Goal: Transaction & Acquisition: Obtain resource

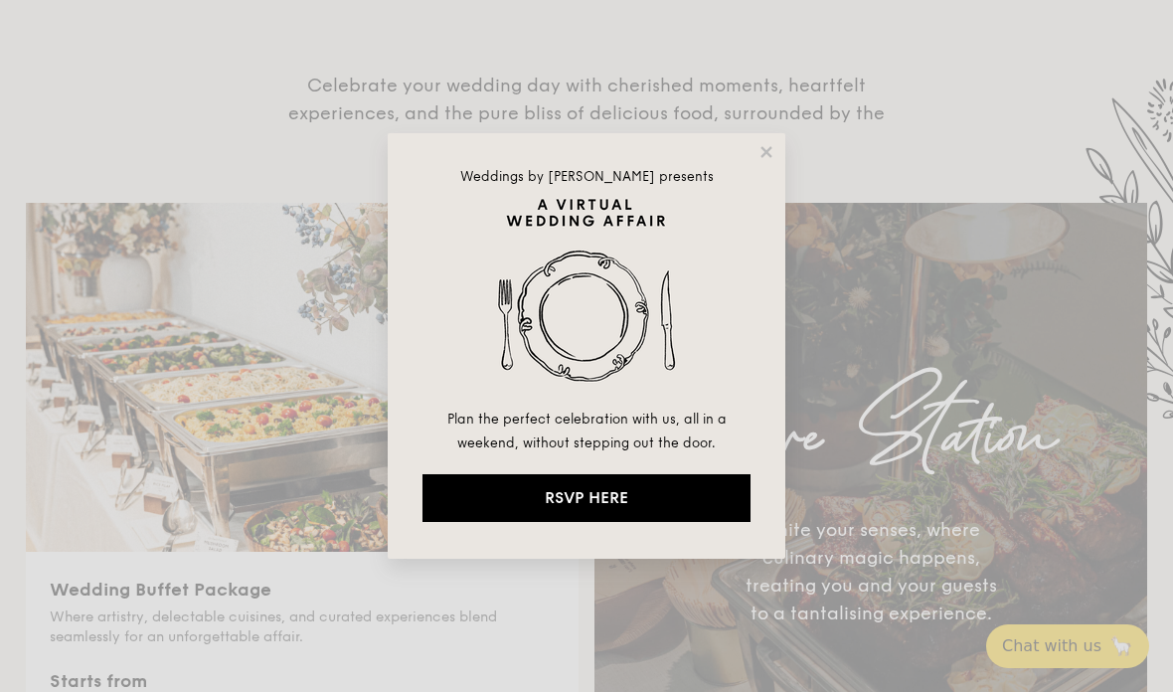
scroll to position [604, 0]
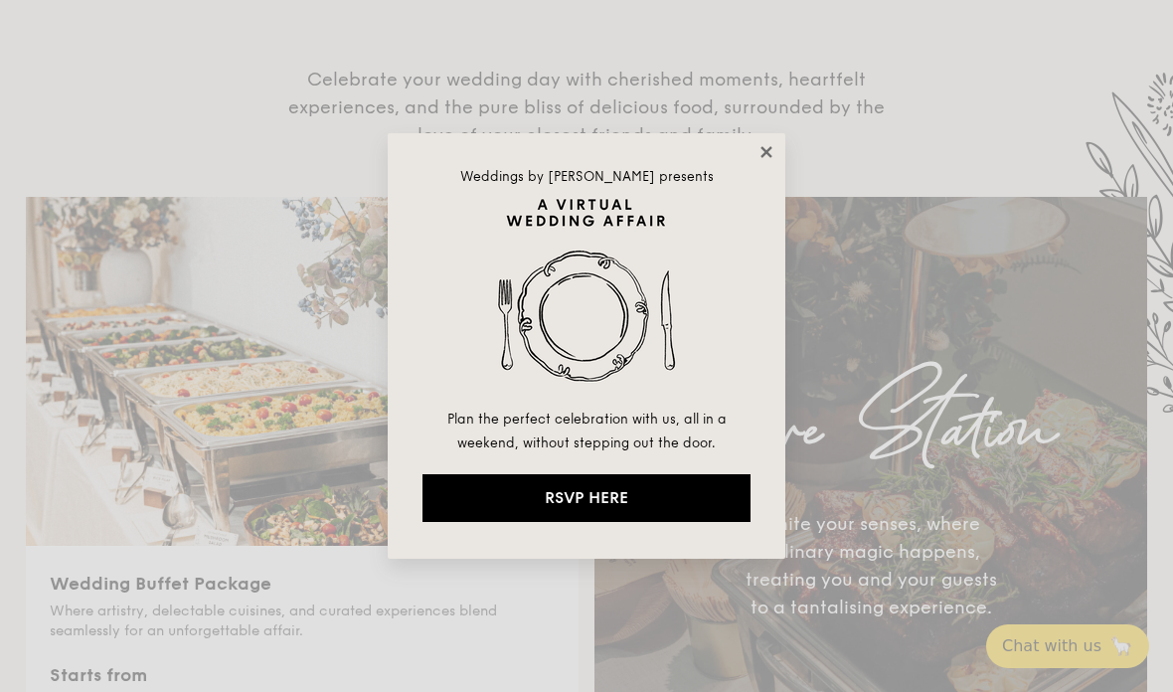
click at [769, 150] on icon at bounding box center [766, 151] width 11 height 11
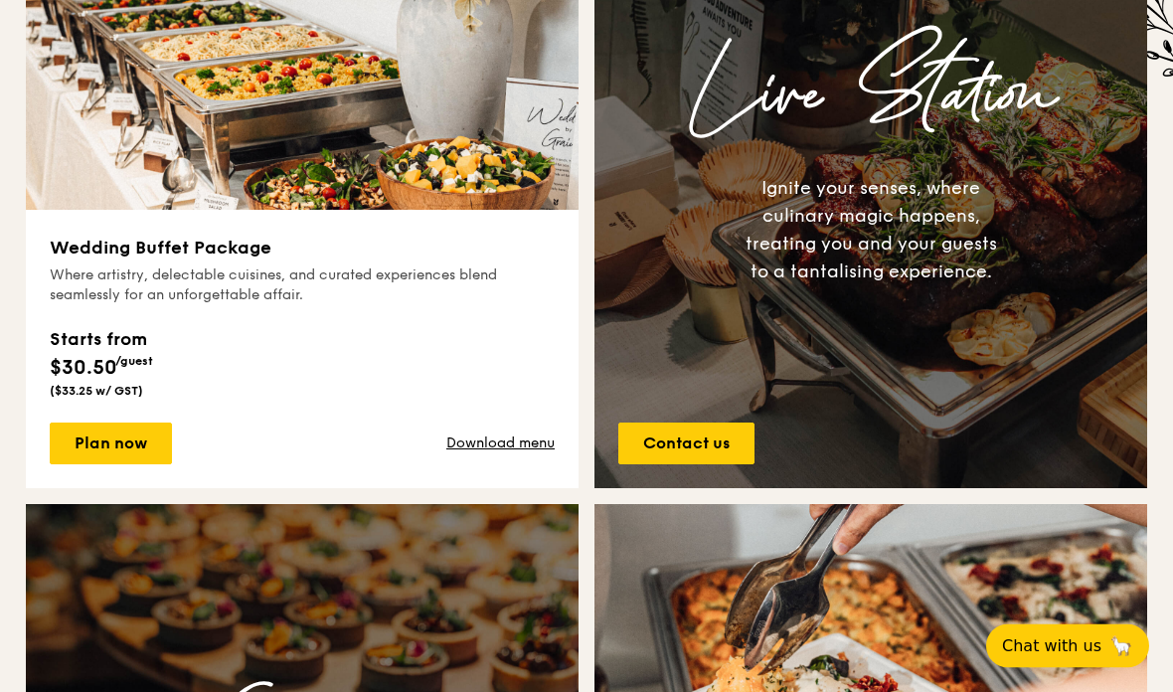
scroll to position [946, 0]
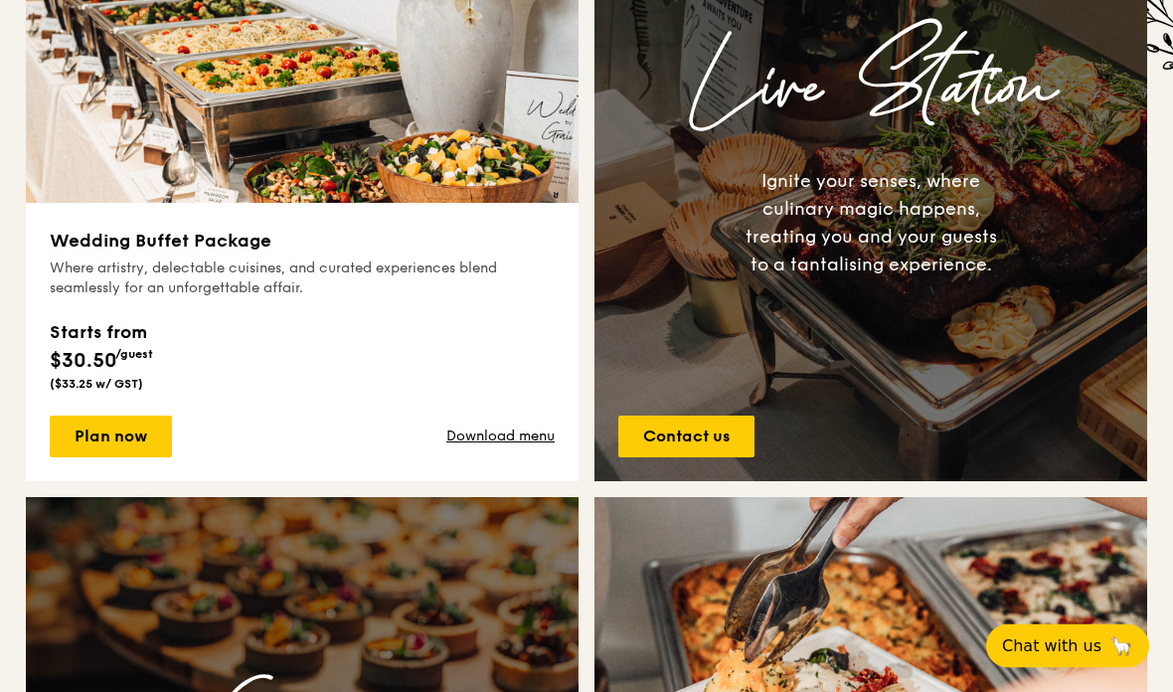
click at [478, 420] on div "Plan now Download menu" at bounding box center [302, 438] width 505 height 42
click at [479, 432] on link "Download menu" at bounding box center [500, 438] width 108 height 20
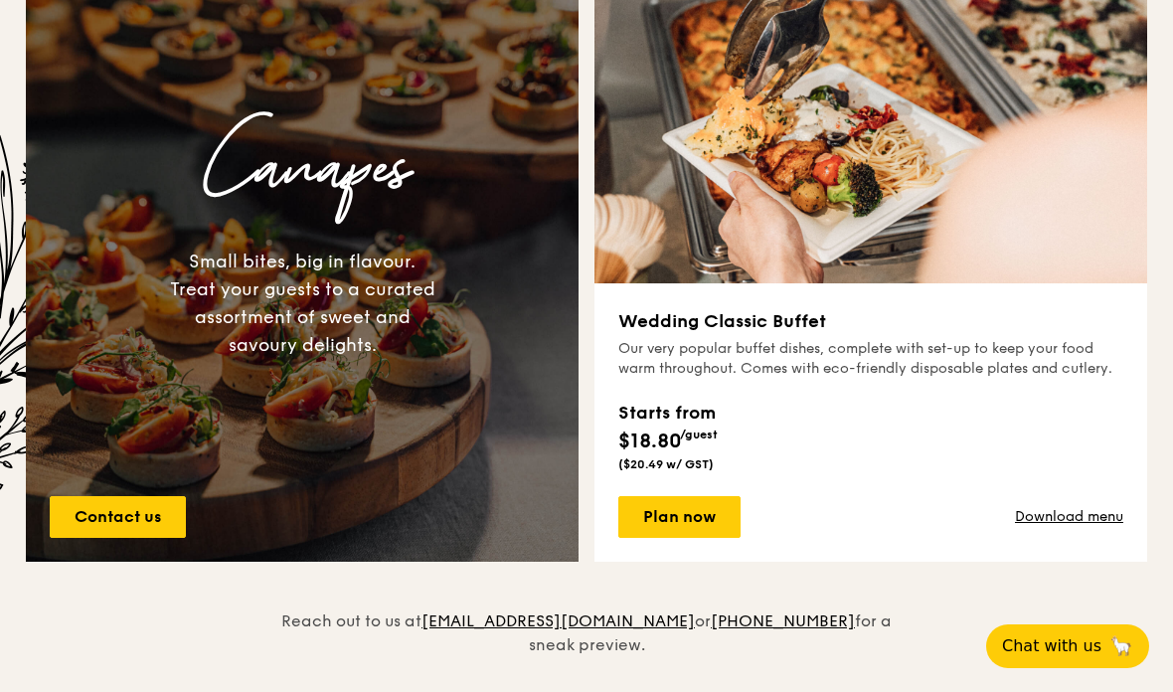
scroll to position [1514, 0]
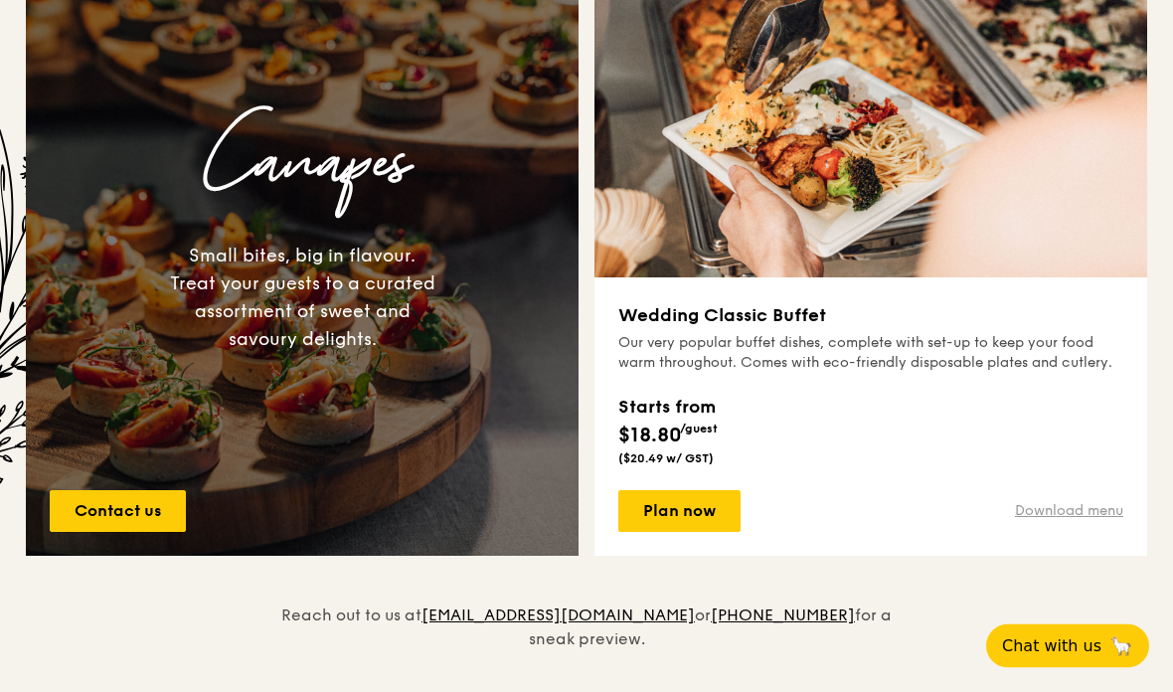
click at [1094, 513] on link "Download menu" at bounding box center [1069, 512] width 108 height 20
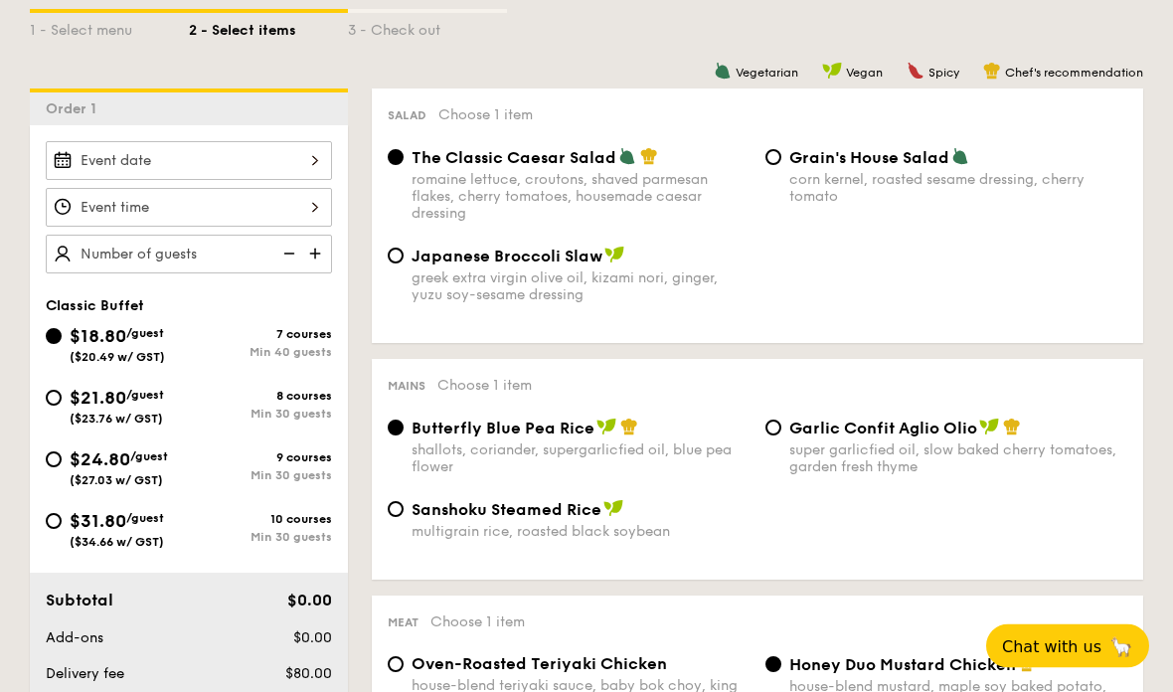
scroll to position [518, 0]
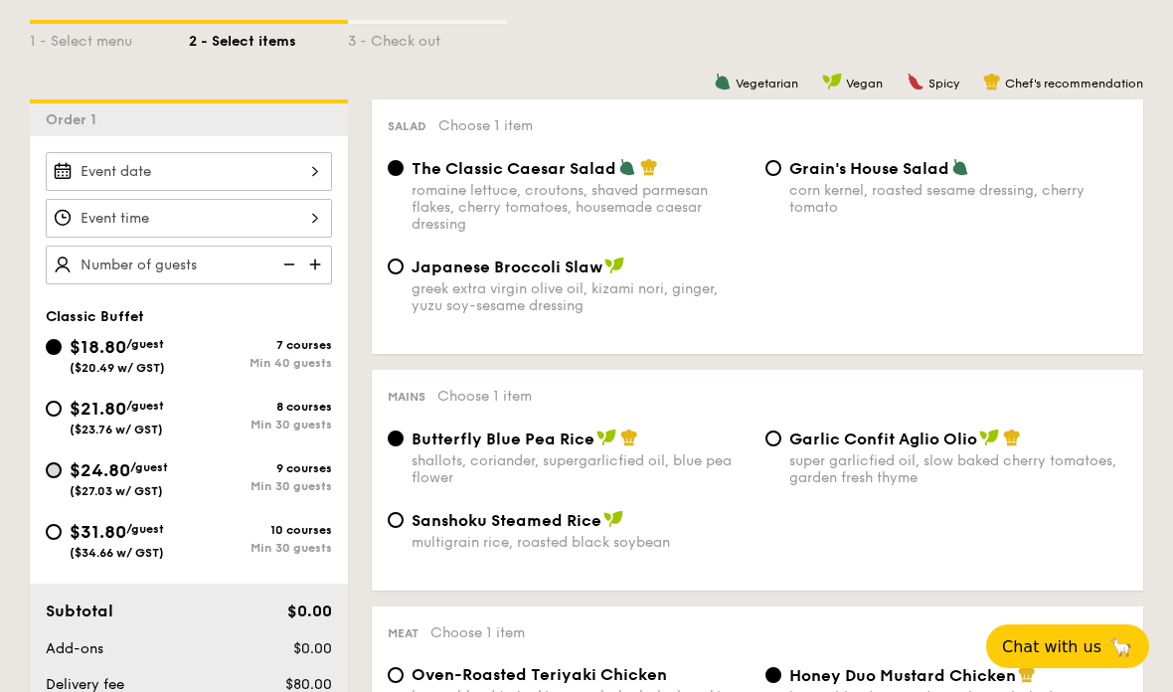
click at [49, 472] on input "$24.80 /guest ($27.03 w/ GST) 9 courses Min 30 guests" at bounding box center [54, 470] width 16 height 16
radio input "true"
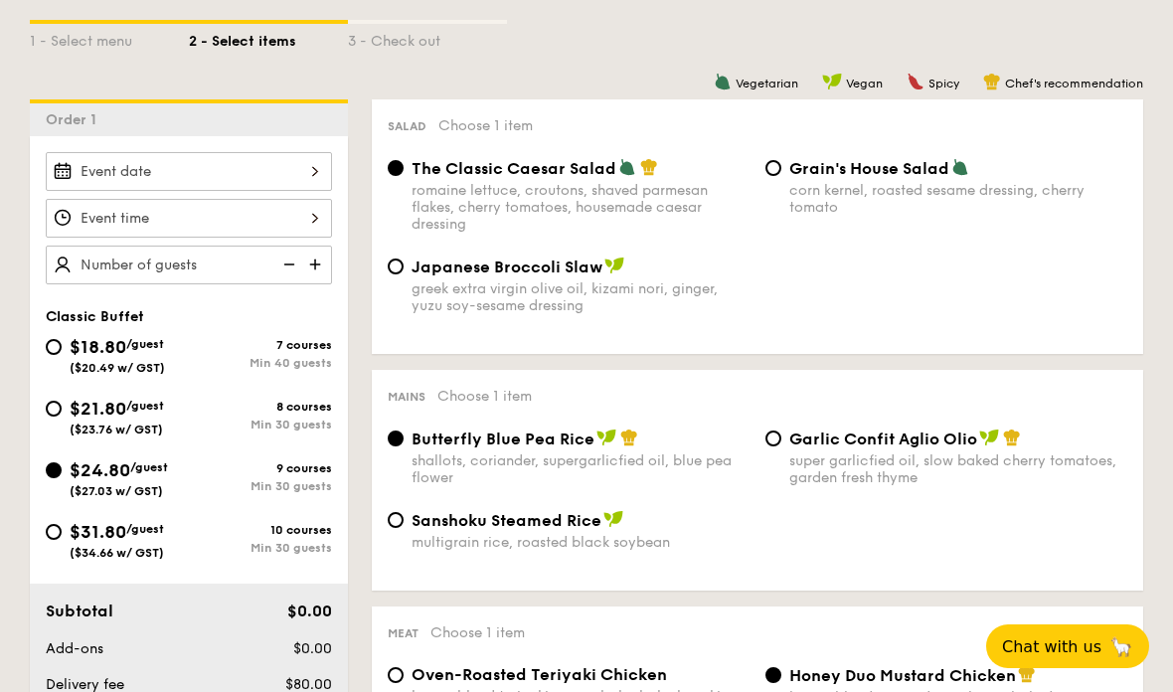
radio input "true"
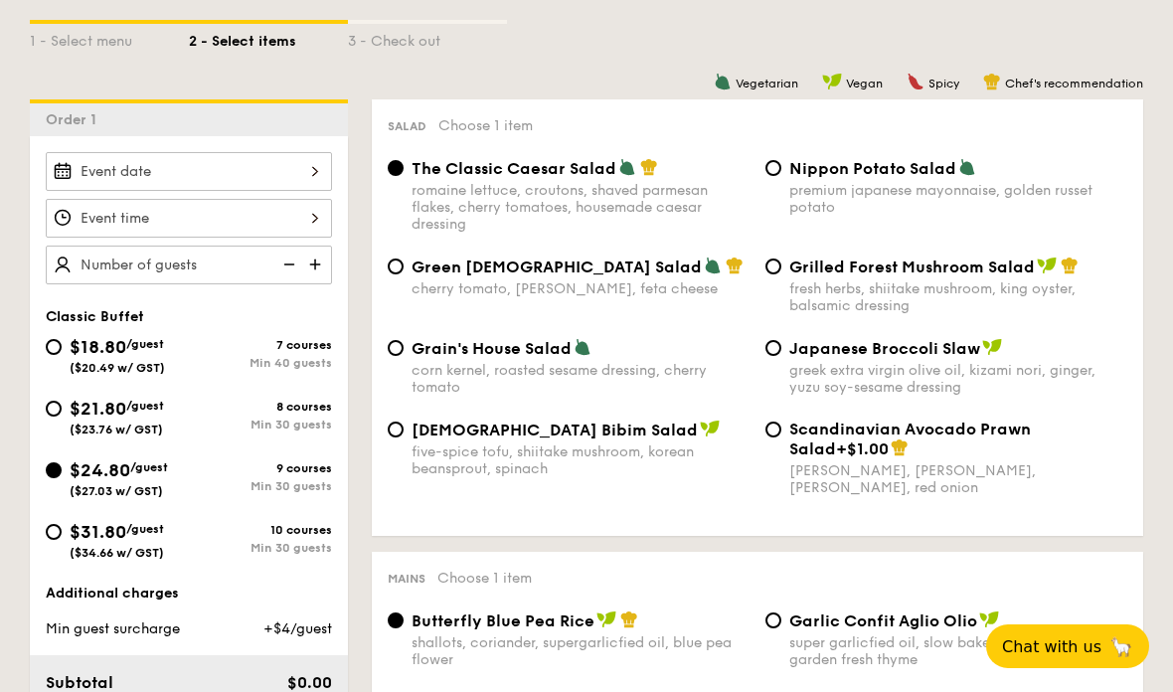
click at [319, 267] on img at bounding box center [317, 265] width 30 height 38
click at [324, 263] on img at bounding box center [317, 265] width 30 height 38
click at [322, 262] on img at bounding box center [317, 265] width 30 height 38
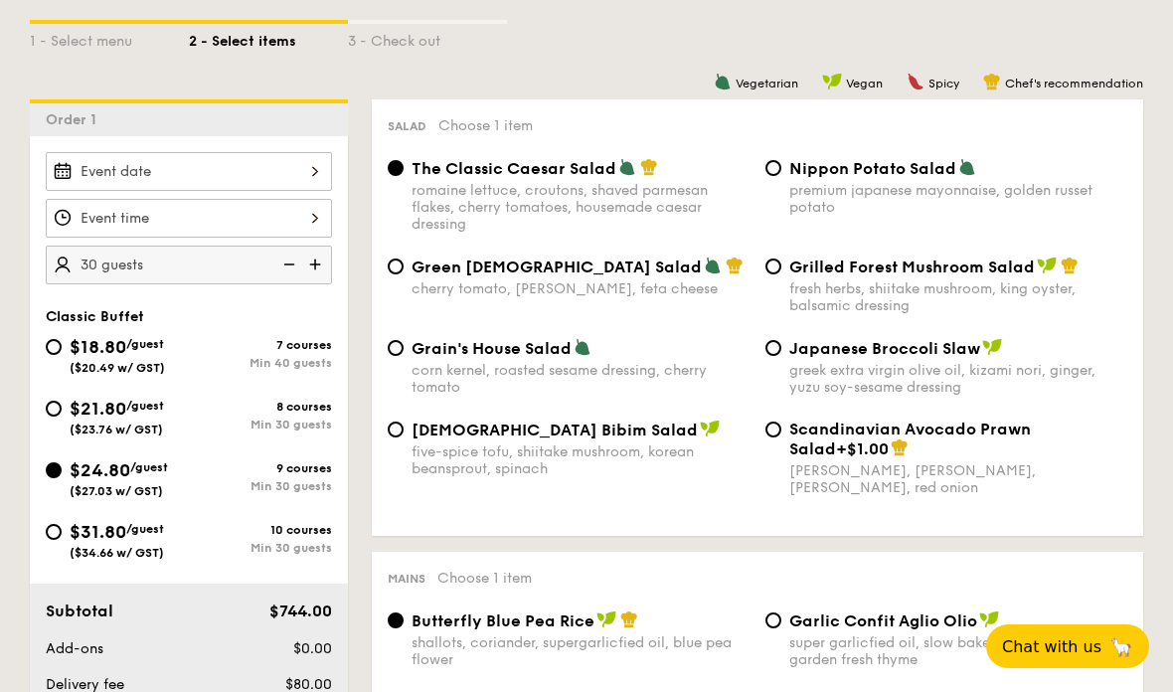
click at [319, 264] on img at bounding box center [317, 265] width 30 height 38
type input "35 guests"
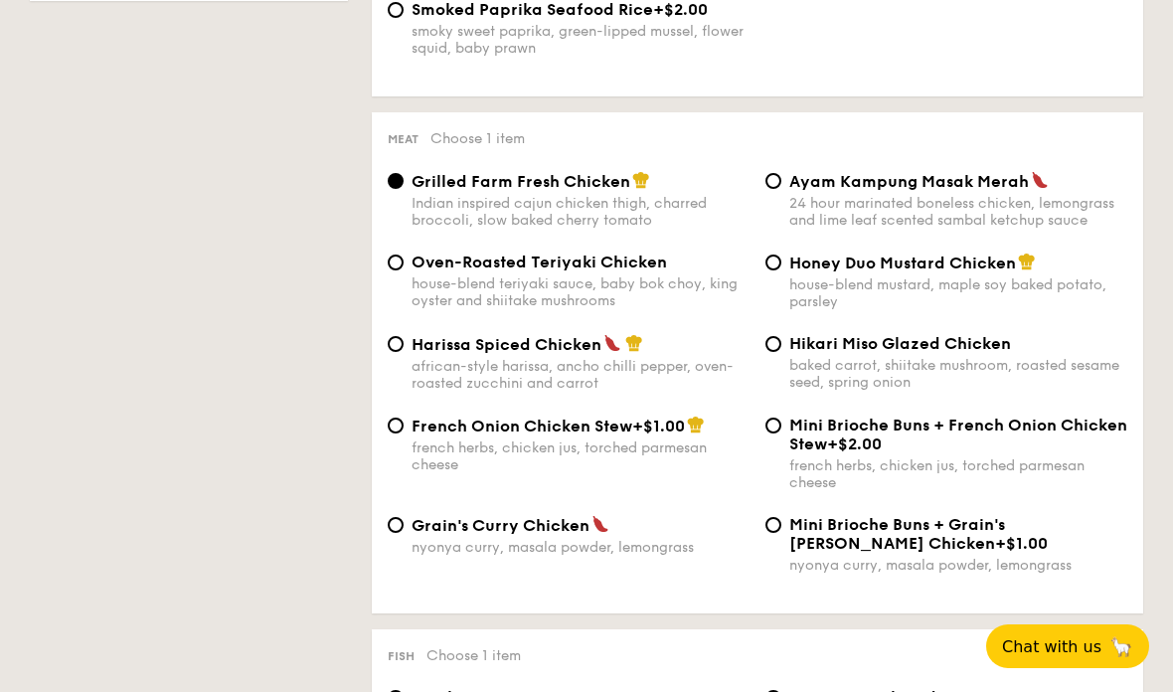
scroll to position [1446, 0]
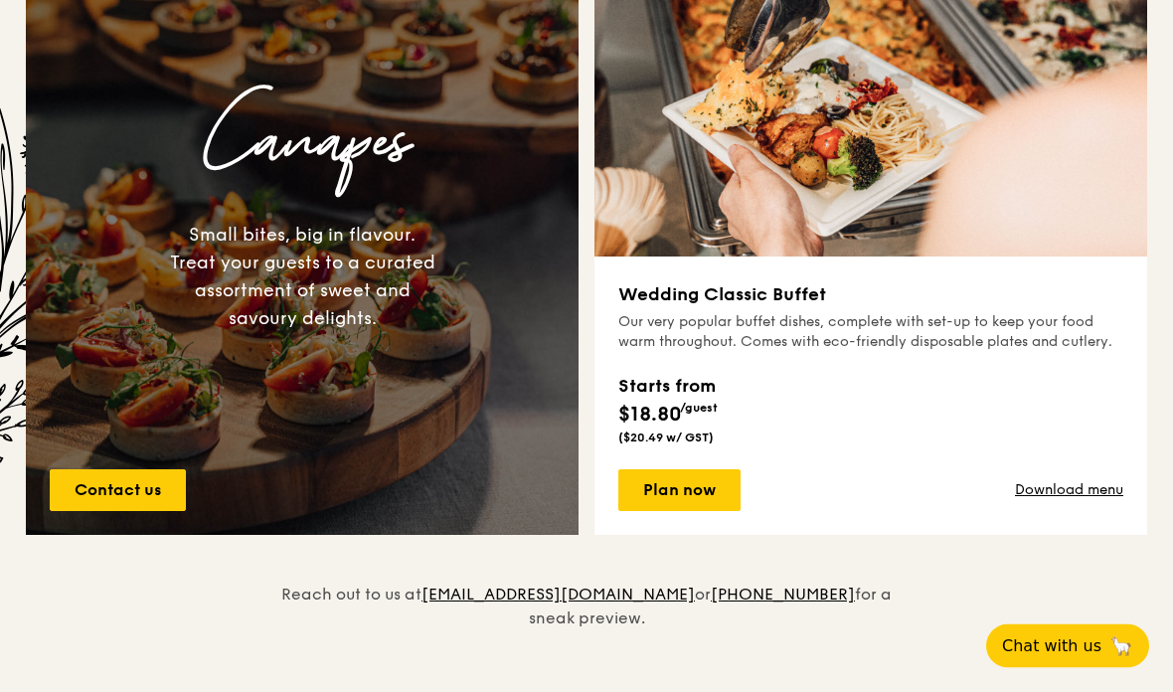
scroll to position [1533, 0]
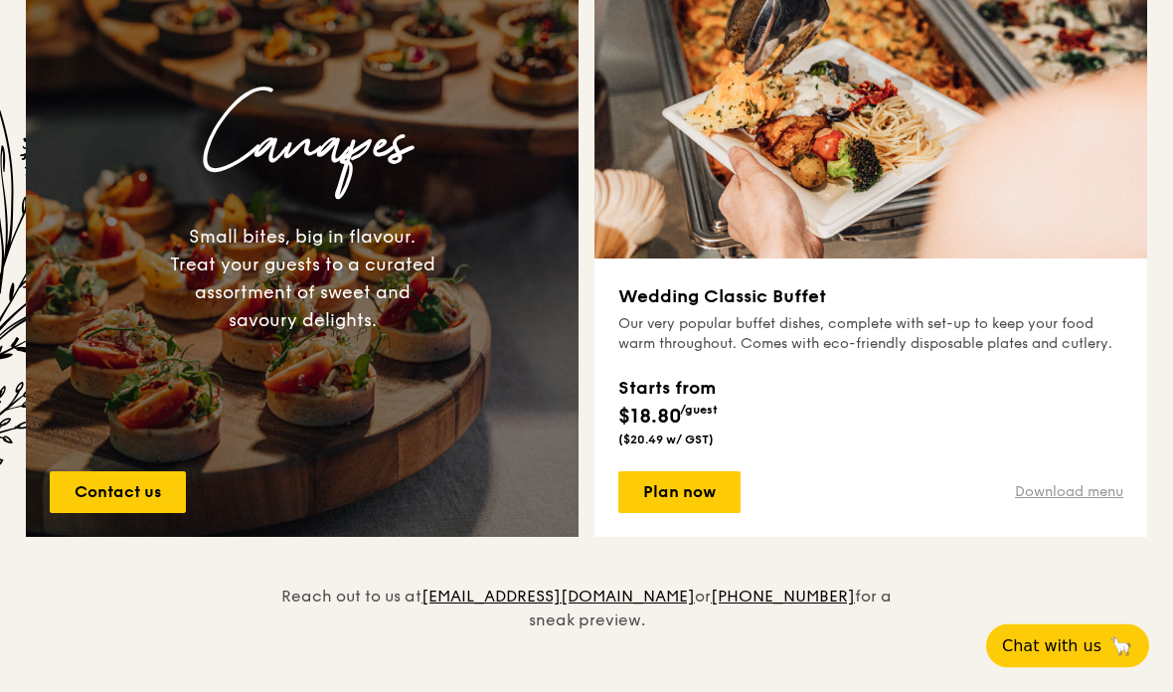
click at [1050, 487] on link "Download menu" at bounding box center [1069, 493] width 108 height 20
